Goal: Communication & Community: Participate in discussion

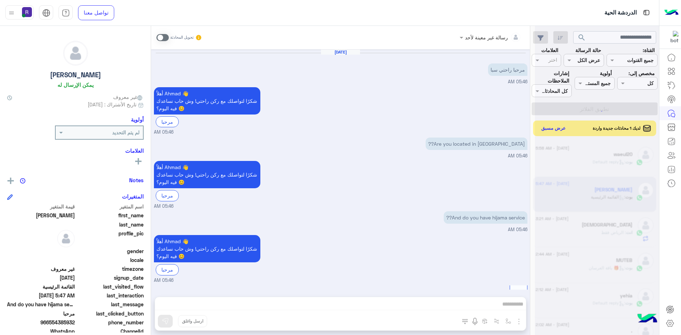
scroll to position [124, 0]
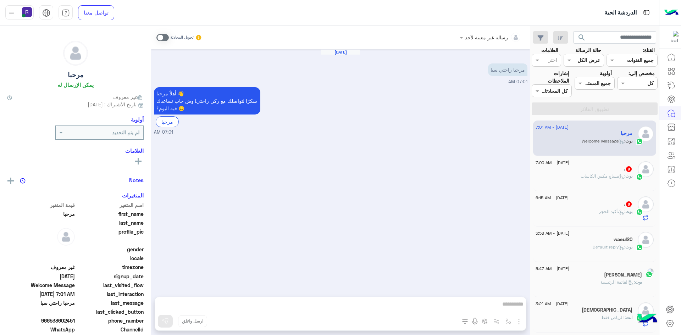
click at [604, 175] on span ": مساج مكس الكاسات" at bounding box center [603, 176] width 45 height 5
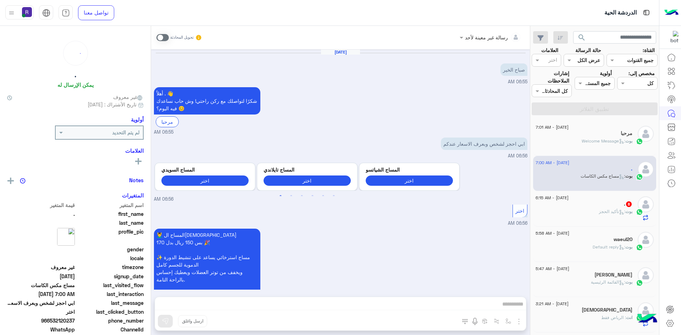
scroll to position [985, 0]
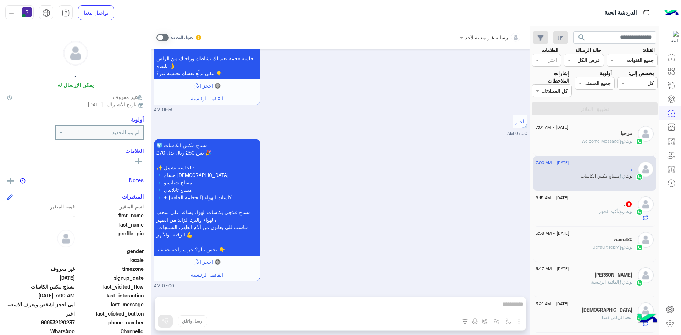
click at [607, 205] on div ". 8" at bounding box center [584, 204] width 97 height 7
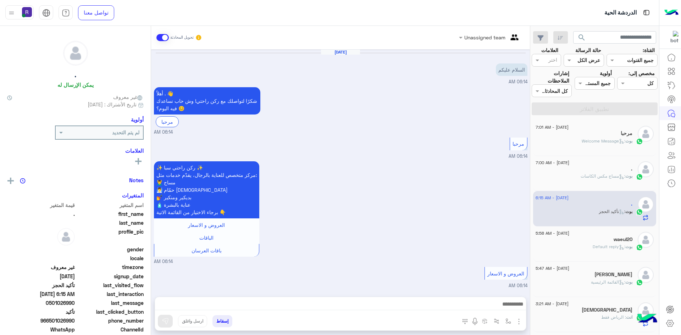
scroll to position [436, 0]
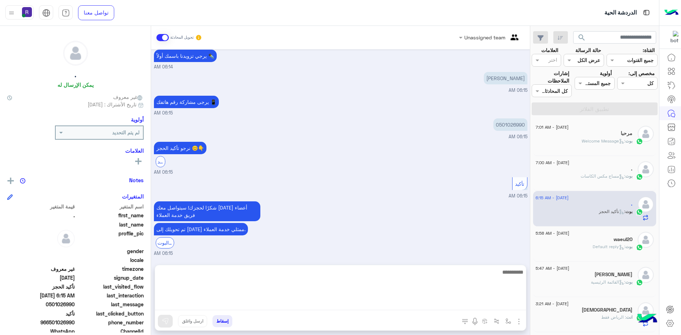
click at [410, 306] on textarea at bounding box center [340, 289] width 371 height 43
type textarea "**********"
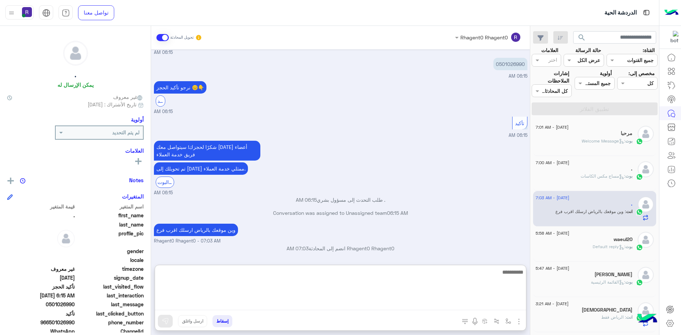
scroll to position [503, 0]
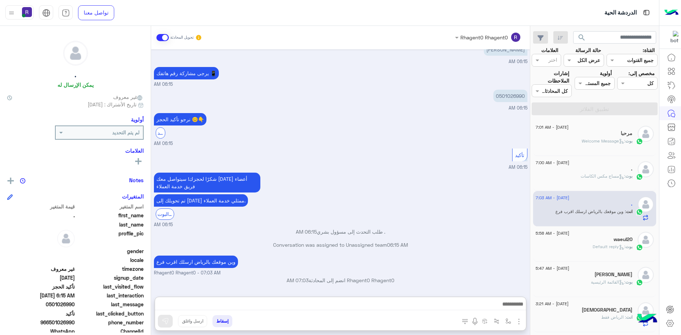
click at [596, 170] on div "." at bounding box center [584, 169] width 97 height 7
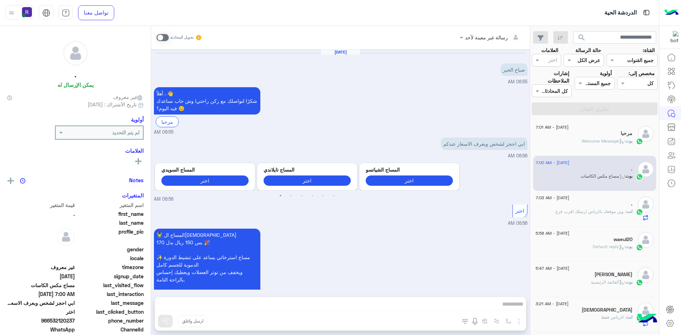
scroll to position [985, 0]
